Goal: Task Accomplishment & Management: Manage account settings

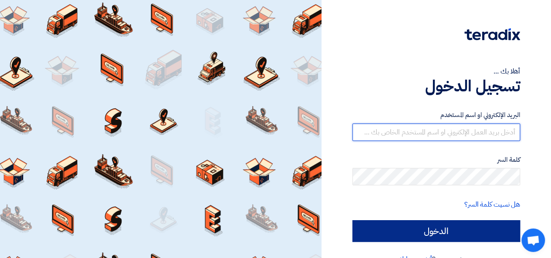
type input "[EMAIL_ADDRESS][DOMAIN_NAME]"
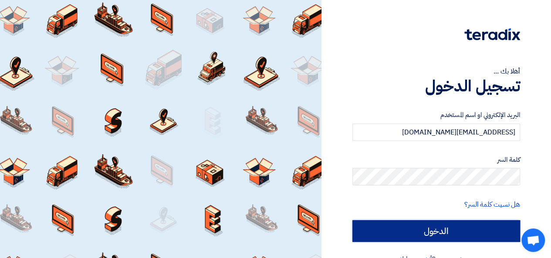
click at [444, 230] on input "الدخول" at bounding box center [436, 231] width 168 height 22
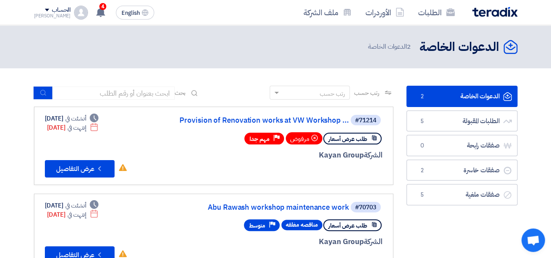
click at [481, 89] on link "الدعوات الخاصة الدعوات الخاصة 2" at bounding box center [461, 96] width 111 height 21
click at [99, 8] on span "4" at bounding box center [102, 6] width 7 height 7
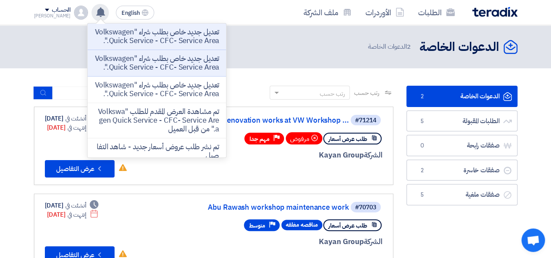
click at [127, 38] on p "تعديل جديد خاص بطلب شراء "Volkswagen Quick Service - CFC- Service Area."." at bounding box center [156, 36] width 125 height 17
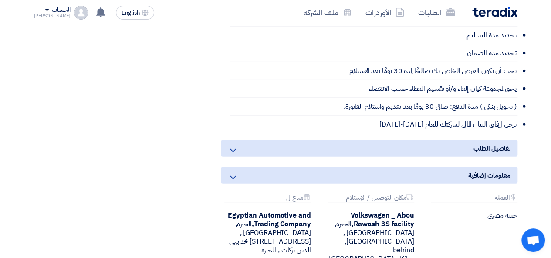
scroll to position [1045, 0]
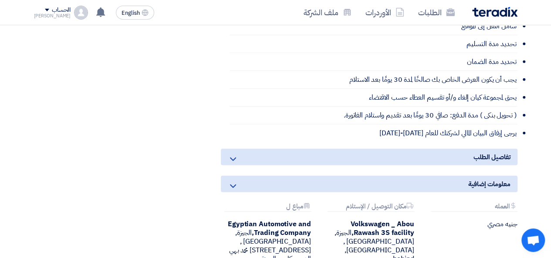
click at [235, 181] on icon at bounding box center [233, 186] width 10 height 10
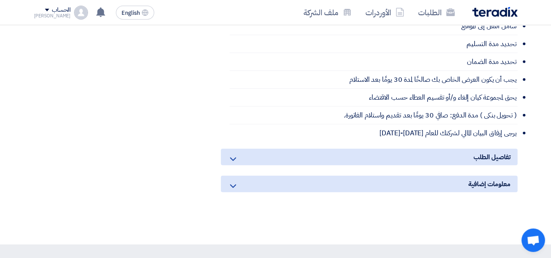
click at [235, 181] on icon at bounding box center [233, 186] width 10 height 10
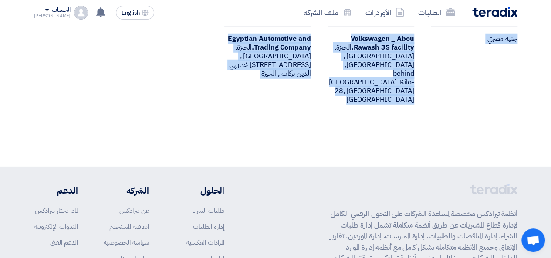
scroll to position [1307, 0]
